Goal: Transaction & Acquisition: Purchase product/service

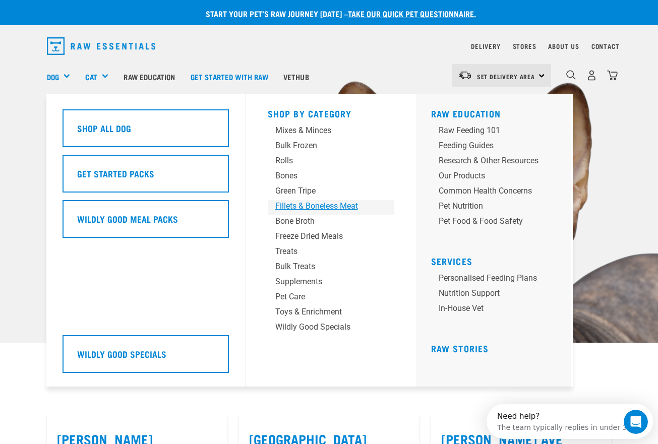
click at [322, 205] on div "Fillets & Boneless Meat" at bounding box center [322, 206] width 94 height 12
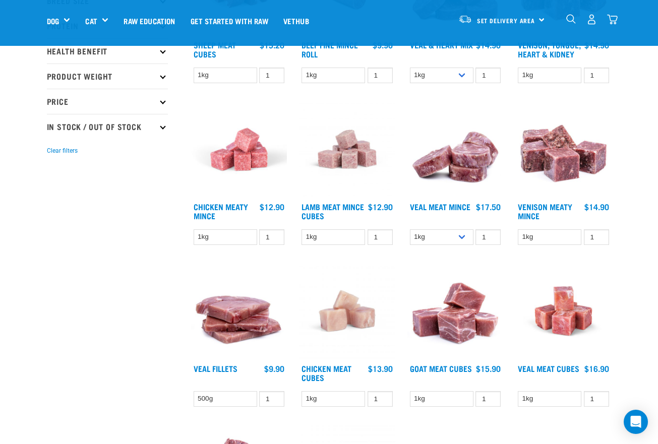
scroll to position [50, 0]
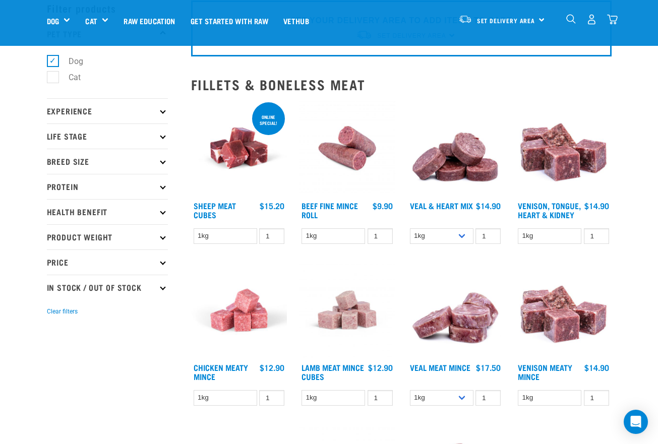
click at [574, 17] on img "dropdown navigation" at bounding box center [571, 19] width 10 height 10
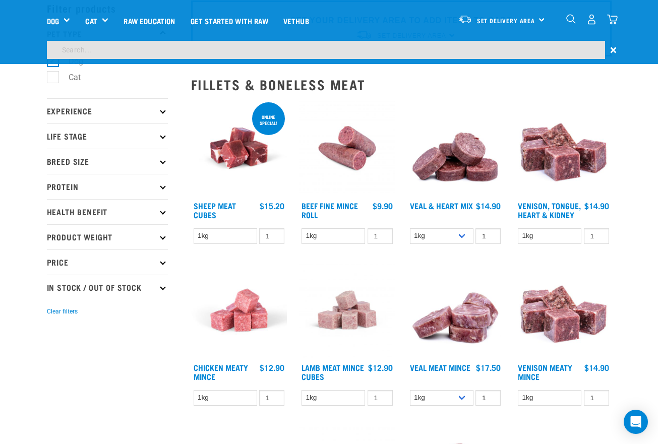
click at [353, 50] on input "search" at bounding box center [326, 50] width 558 height 18
type input "horse"
